Goal: Information Seeking & Learning: Learn about a topic

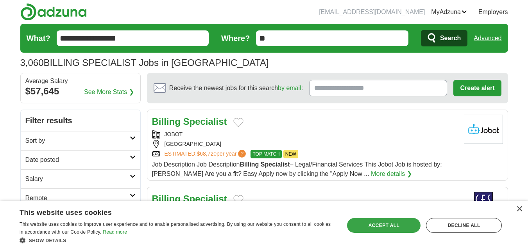
click at [365, 227] on div "Accept all" at bounding box center [383, 225] width 73 height 15
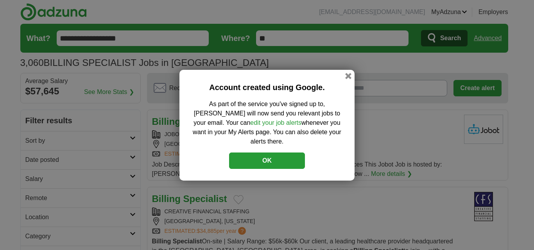
click at [293, 154] on button "OK" at bounding box center [267, 161] width 76 height 16
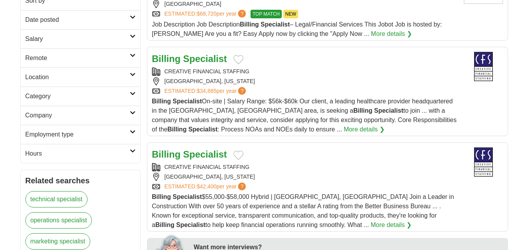
scroll to position [143, 0]
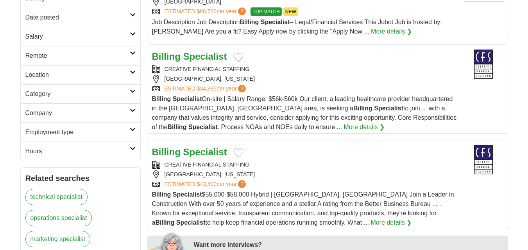
click at [130, 53] on icon at bounding box center [133, 53] width 6 height 4
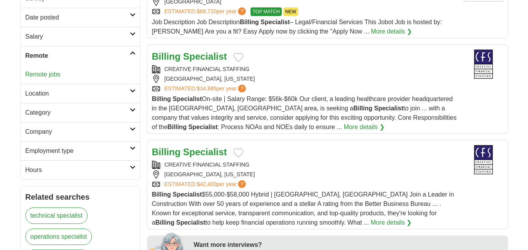
click at [37, 73] on link "Remote jobs" at bounding box center [42, 74] width 35 height 7
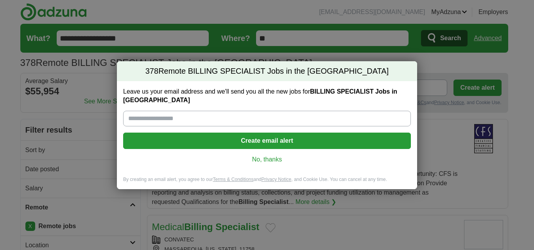
click at [270, 157] on link "No, thanks" at bounding box center [266, 160] width 275 height 9
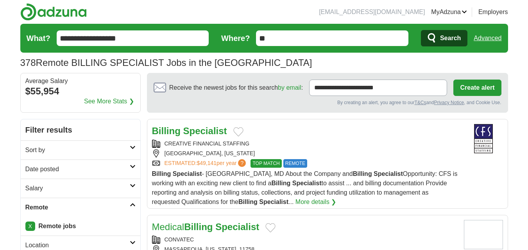
click at [30, 225] on link "X" at bounding box center [30, 226] width 10 height 9
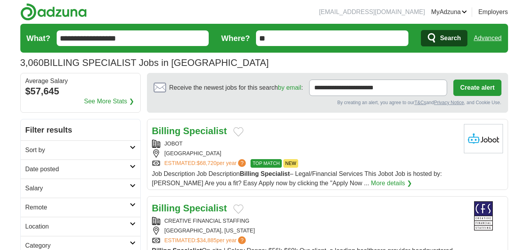
click at [340, 37] on input "**" at bounding box center [332, 38] width 152 height 16
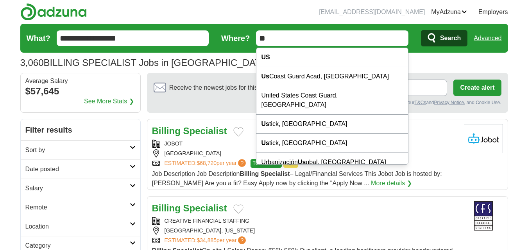
type input "*"
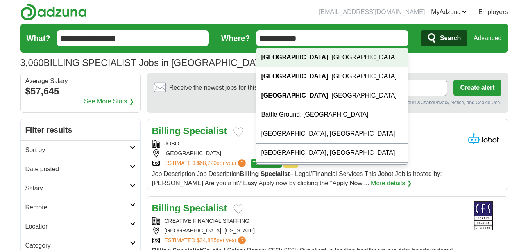
click at [309, 58] on div "Battle Creek , MI" at bounding box center [332, 57] width 152 height 19
type input "**********"
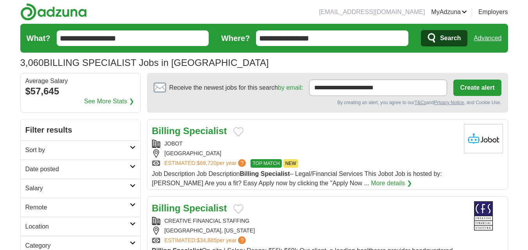
click at [441, 36] on span "Search" at bounding box center [450, 38] width 21 height 16
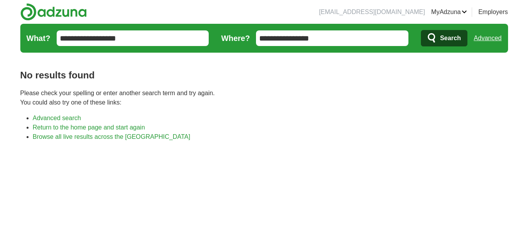
click at [354, 33] on input "**********" at bounding box center [332, 38] width 152 height 16
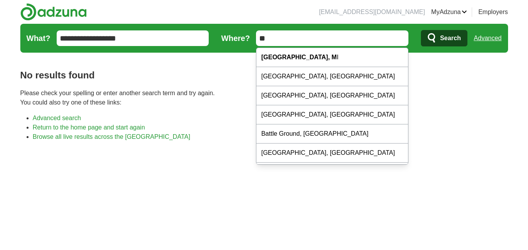
type input "*"
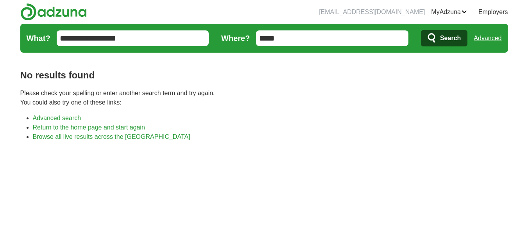
type input "*****"
click at [421, 30] on button "Search" at bounding box center [444, 38] width 46 height 16
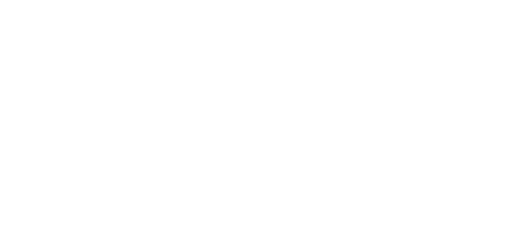
scroll to position [190, 0]
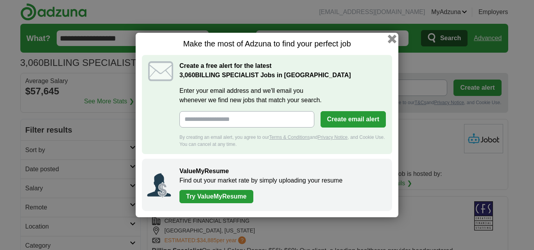
click at [391, 39] on button "button" at bounding box center [392, 39] width 9 height 9
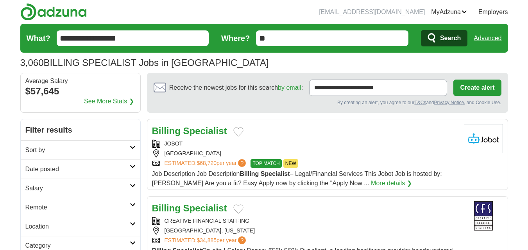
click at [192, 173] on span "Job Description Job Description Billing Specialist – Legal/Financial Services T…" at bounding box center [297, 179] width 290 height 16
click at [136, 205] on link "Remote" at bounding box center [81, 207] width 120 height 19
click at [66, 227] on div "Remote jobs" at bounding box center [81, 226] width 120 height 19
click at [48, 226] on link "Remote jobs" at bounding box center [42, 226] width 35 height 7
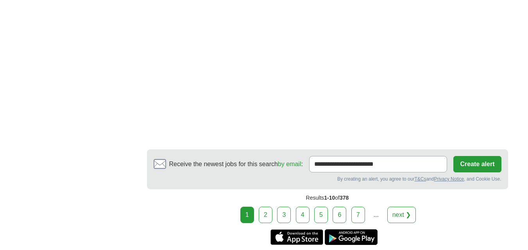
scroll to position [668, 0]
